Goal: Task Accomplishment & Management: Use online tool/utility

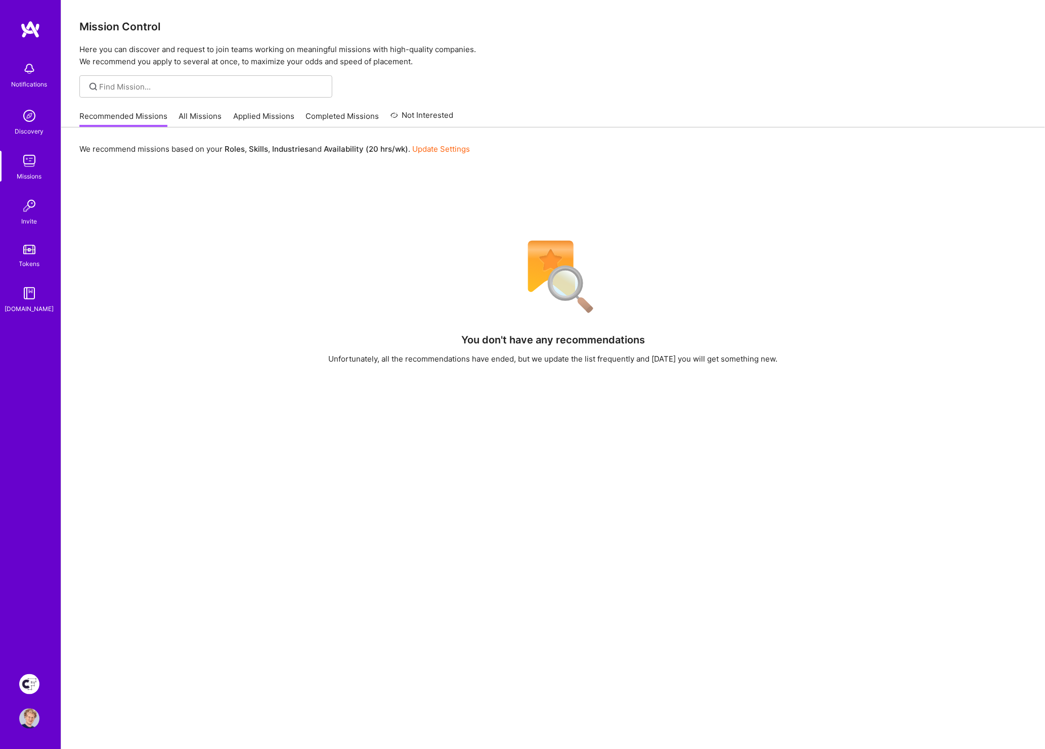
click at [27, 682] on img at bounding box center [29, 684] width 20 height 20
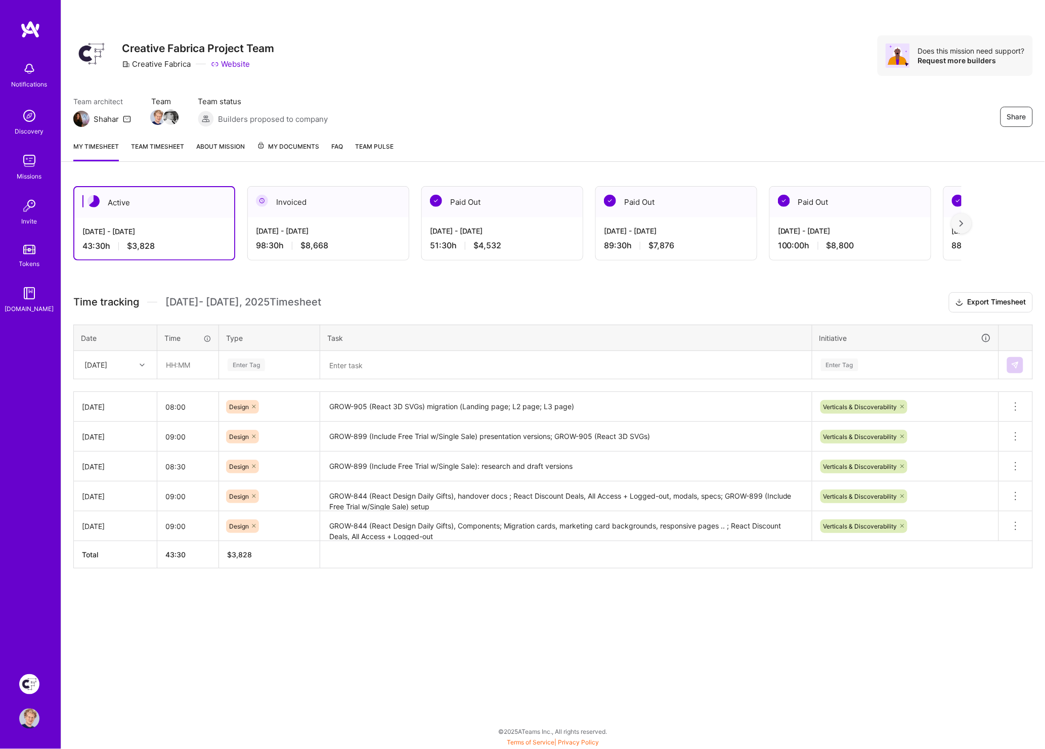
click at [416, 405] on textarea "GROW-905 (React 3D SVGs) migration (Landing page; L2 page; L3 page)" at bounding box center [566, 407] width 490 height 28
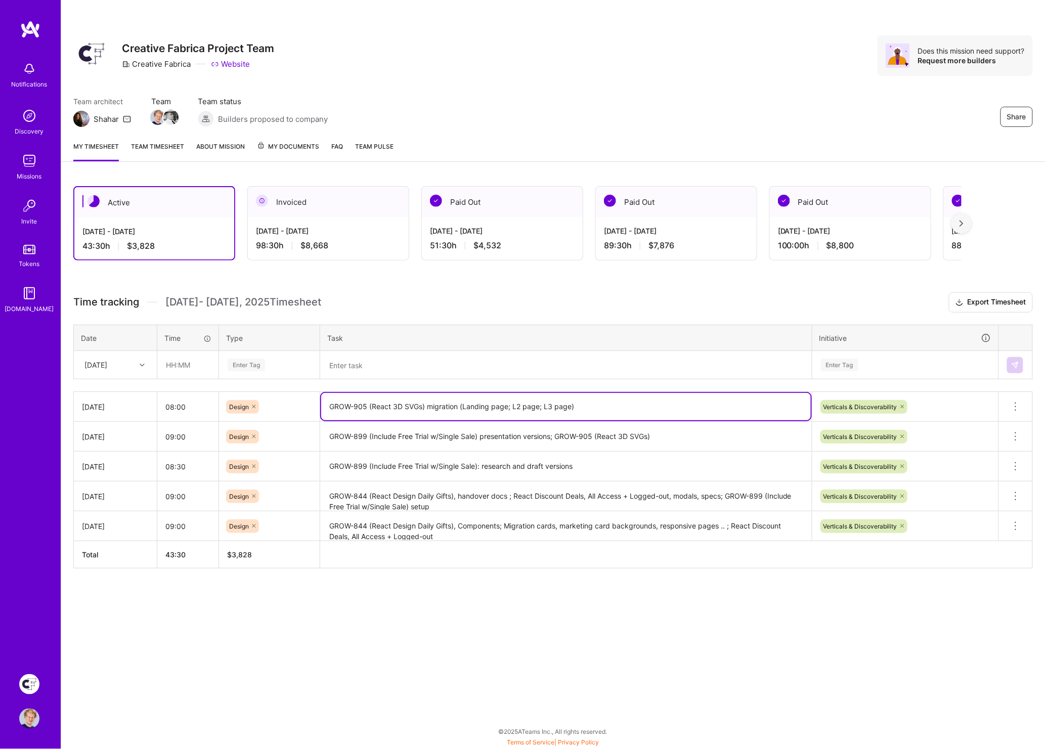
click at [416, 406] on textarea "GROW-905 (React 3D SVGs) migration (Landing page; L2 page; L3 page)" at bounding box center [566, 406] width 490 height 27
click at [369, 361] on textarea at bounding box center [566, 365] width 490 height 26
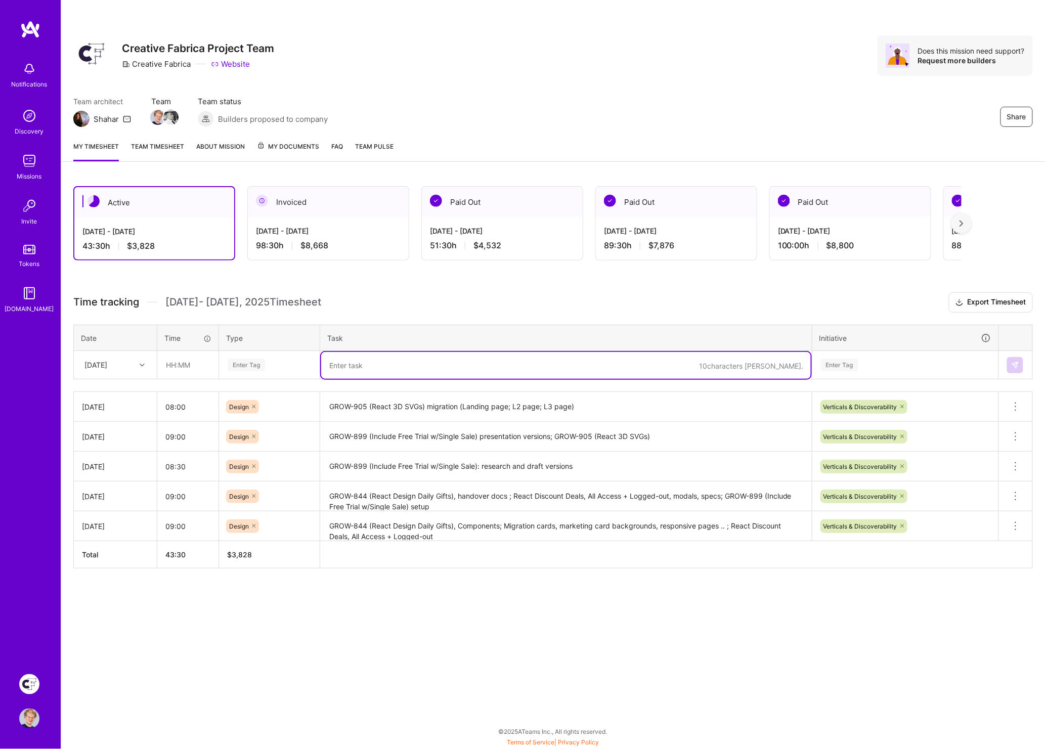
paste textarea "GROW-905 (React 3D SVGs) migration (Landing page; L2 page; L3 page)"
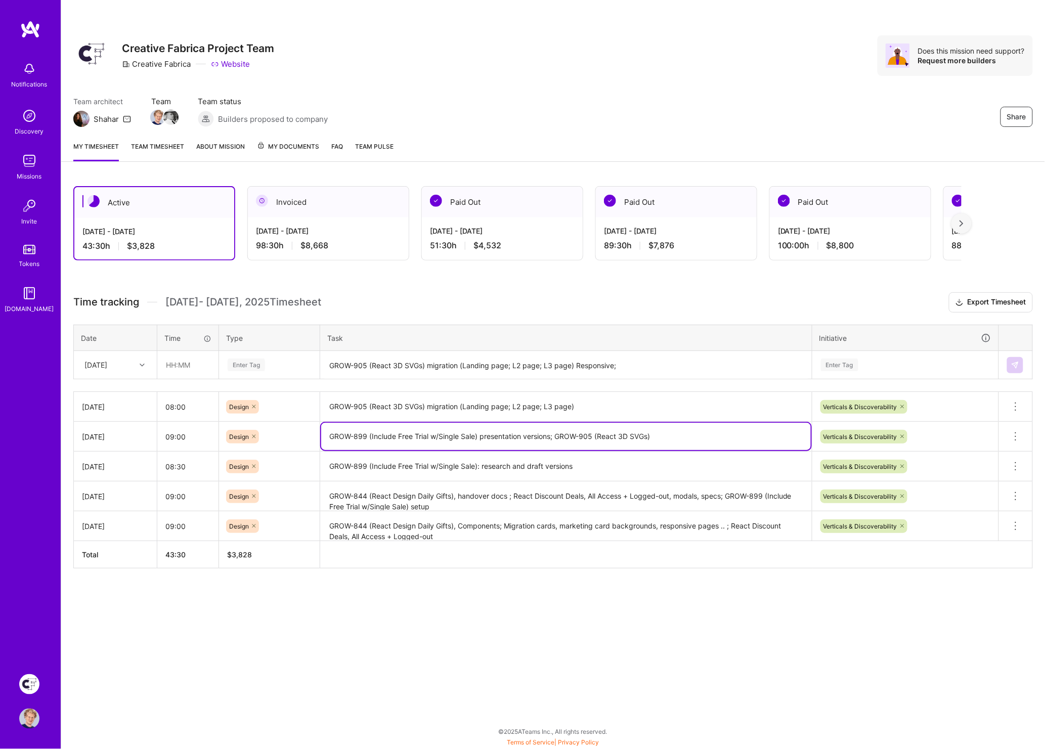
drag, startPoint x: 480, startPoint y: 432, endPoint x: 326, endPoint y: 436, distance: 153.9
click at [326, 436] on textarea "GROW-899 (Include Free Trial w/Single Sale) presentation versions; GROW-905 (Re…" at bounding box center [566, 436] width 490 height 27
click at [665, 360] on textarea "GROW-905 (React 3D SVGs) migration (Landing page; L2 page; L3 page) Responsive;" at bounding box center [566, 365] width 490 height 27
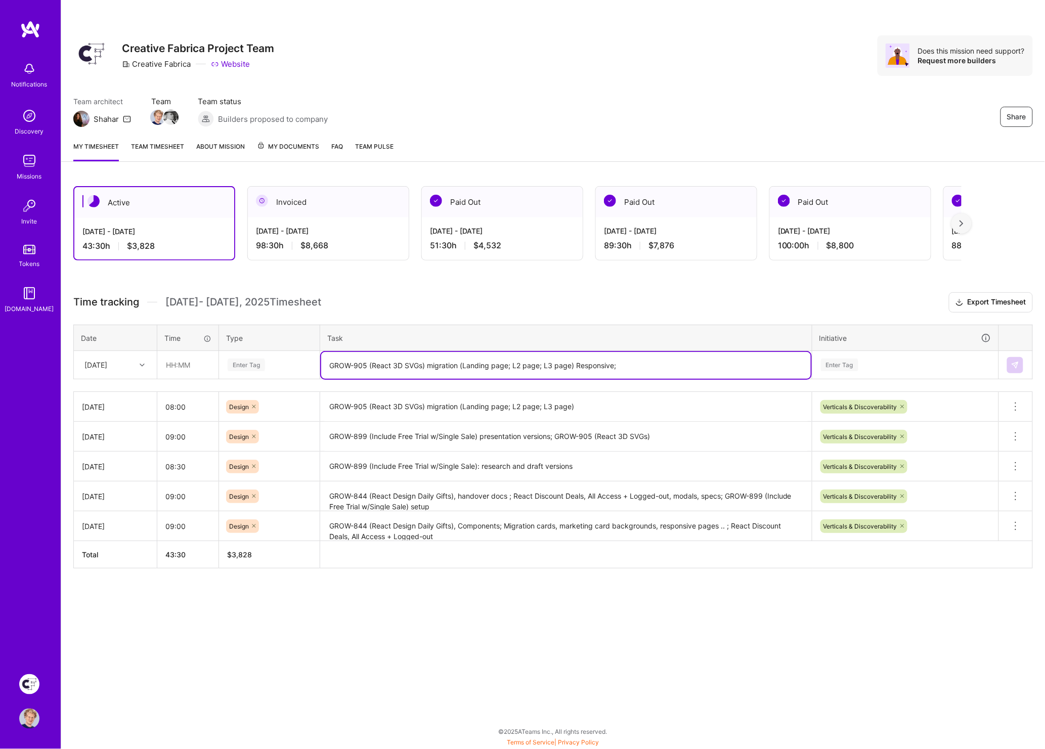
paste textarea "GROW-899 (Include Free Trial w/Single Sale)"
click at [774, 359] on textarea "GROW-905 (React 3D SVGs) migration (Landing page; L2 page; L3 page) Responsive;…" at bounding box center [566, 365] width 490 height 27
paste textarea "GROW-982-(PNG category page, "DOWNLOAD FOR FREE" button on product cards)"
type textarea "GROW-905 (React 3D SVGs) migration (Landing page; L2 page; L3 page) Responsive;…"
drag, startPoint x: 833, startPoint y: 317, endPoint x: 842, endPoint y: 343, distance: 26.9
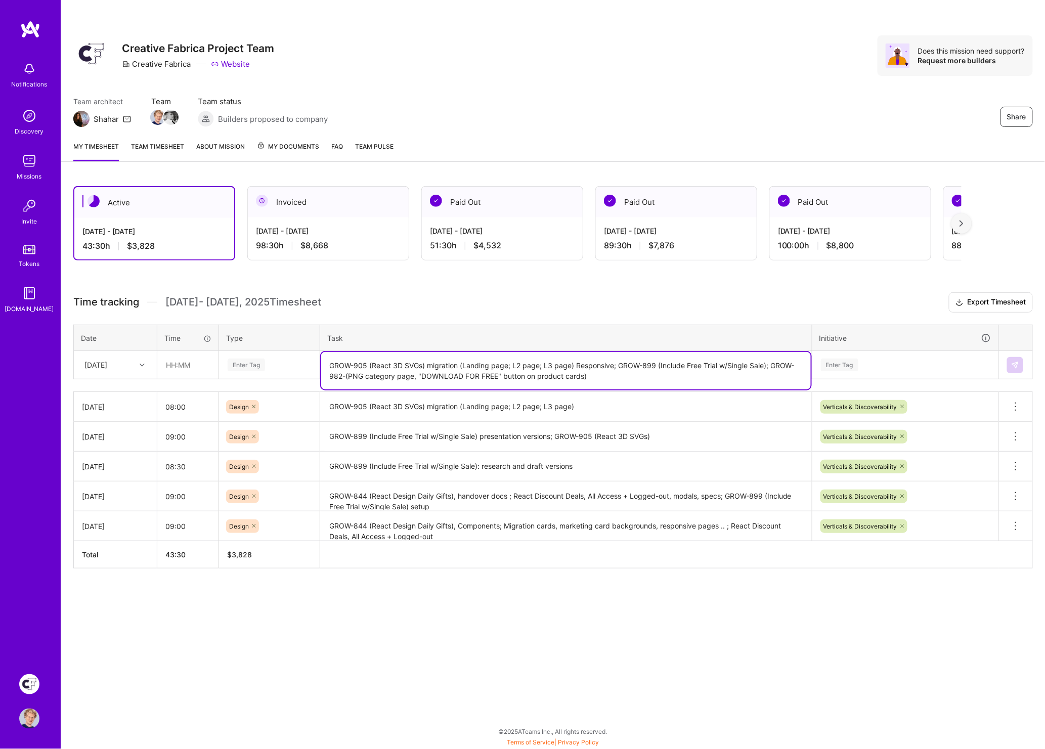
click at [833, 317] on div "Time tracking [DATE] - [DATE] Timesheet Export Timesheet Date Time Type Task In…" at bounding box center [553, 430] width 960 height 276
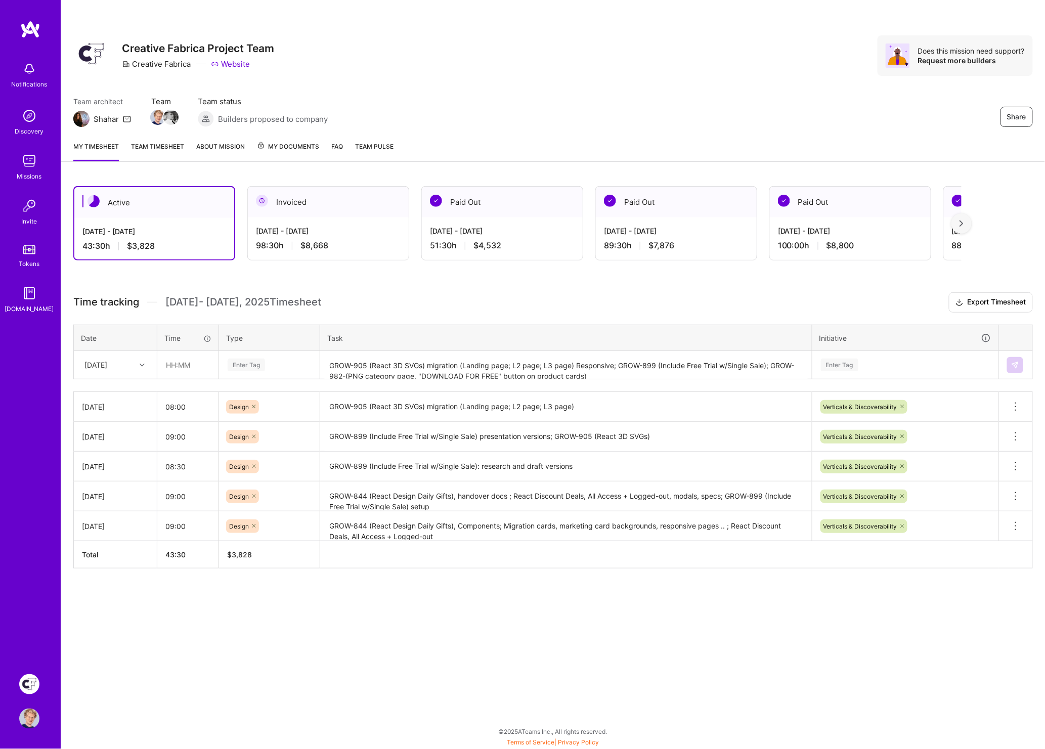
click at [839, 364] on div "Enter Tag" at bounding box center [839, 365] width 37 height 16
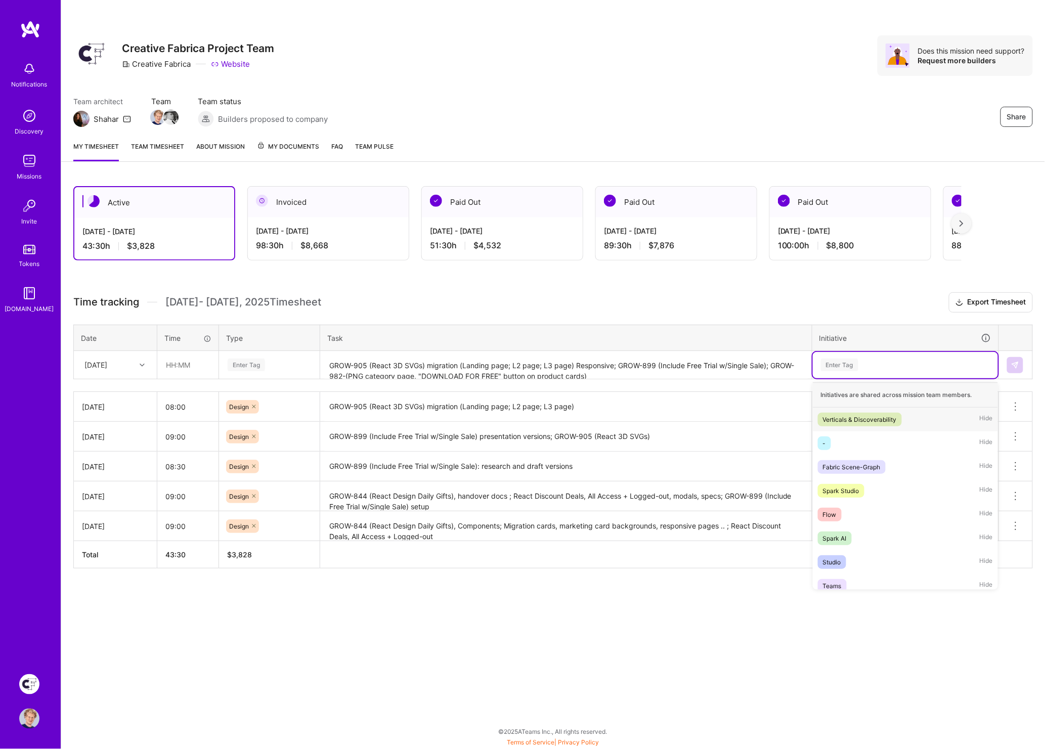
click at [840, 415] on div "Verticals & Discoverability" at bounding box center [860, 419] width 74 height 11
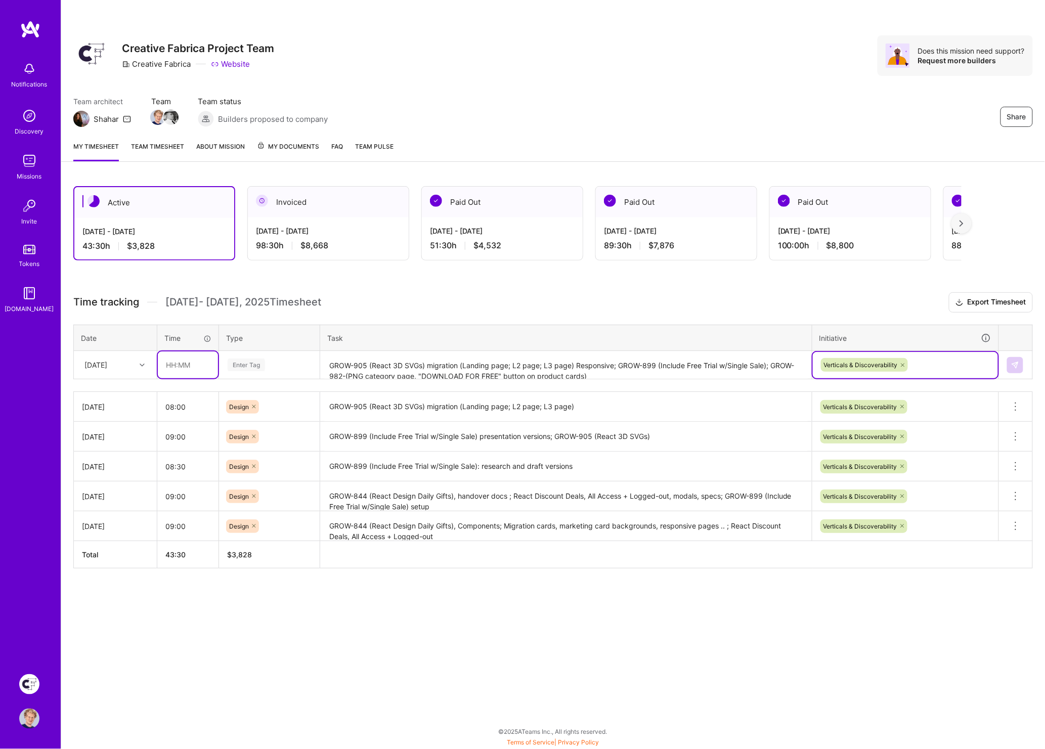
click at [185, 361] on input "text" at bounding box center [188, 365] width 60 height 27
type input "08:00"
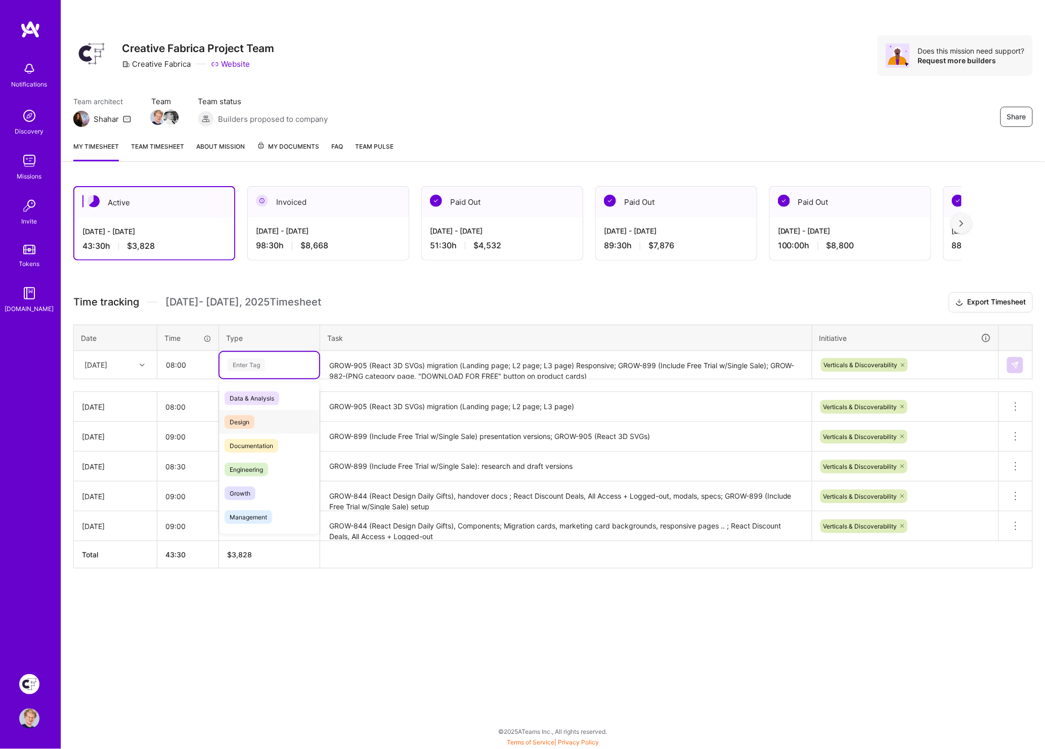
click at [242, 420] on span "Design" at bounding box center [240, 422] width 30 height 14
click at [1010, 362] on button at bounding box center [1015, 365] width 16 height 16
